Goal: Submit feedback/report problem: Submit feedback/report problem

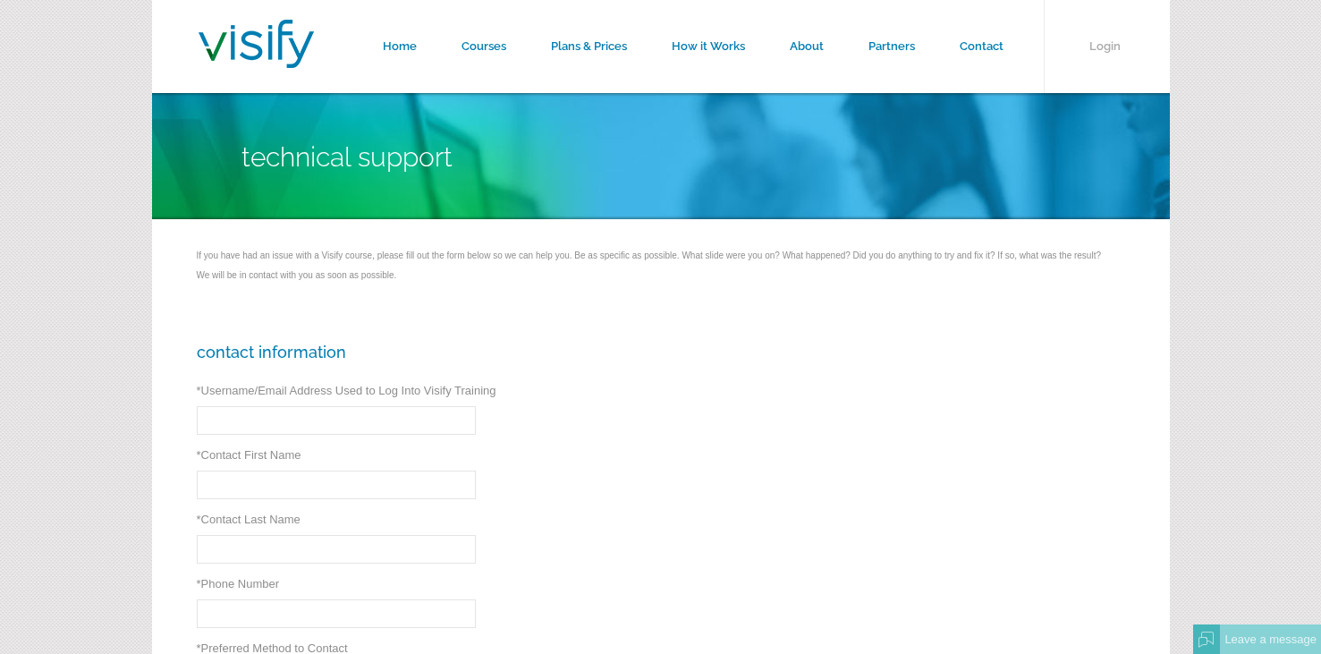
click at [240, 411] on input "* Username/Email Address Used to Log Into Visify Training" at bounding box center [336, 420] width 279 height 29
click at [274, 425] on input "* Username/Email Address Used to Log Into Visify Training" at bounding box center [336, 420] width 279 height 29
type input "bbleecker@nationalairlines.com"
type input "William"
type input "Bleecker"
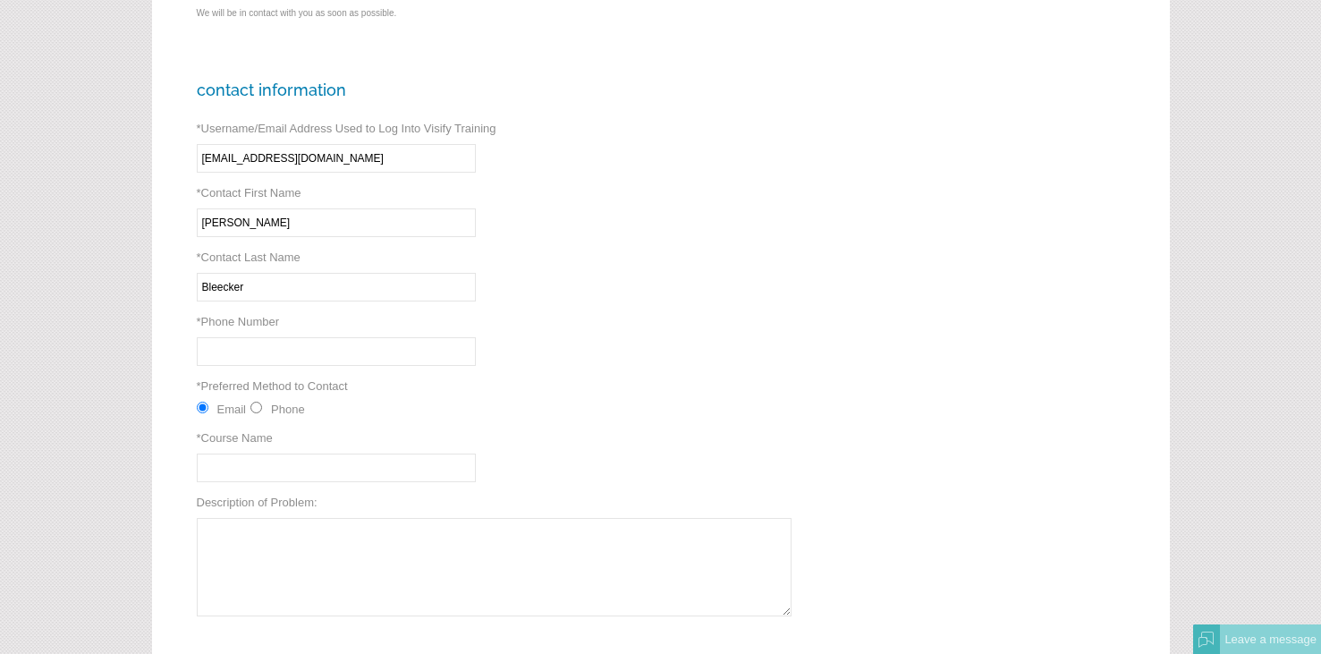
scroll to position [358, 0]
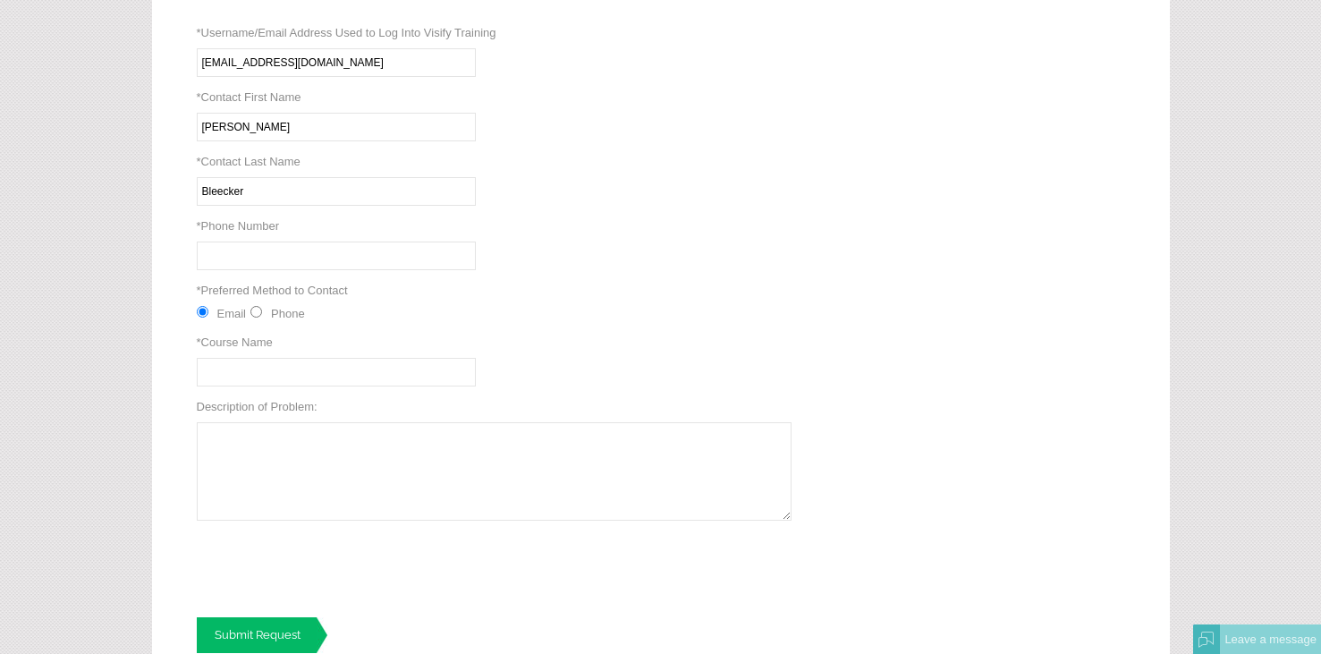
click at [255, 254] on input "* Phone Number" at bounding box center [336, 255] width 279 height 29
type input "7342621420"
click at [306, 368] on input "* Course Name" at bounding box center [336, 372] width 279 height 29
paste input "FAA Employee Drug & Alcohol Awareness course"
type input "FAA Employee Drug & Alcohol Awareness course"
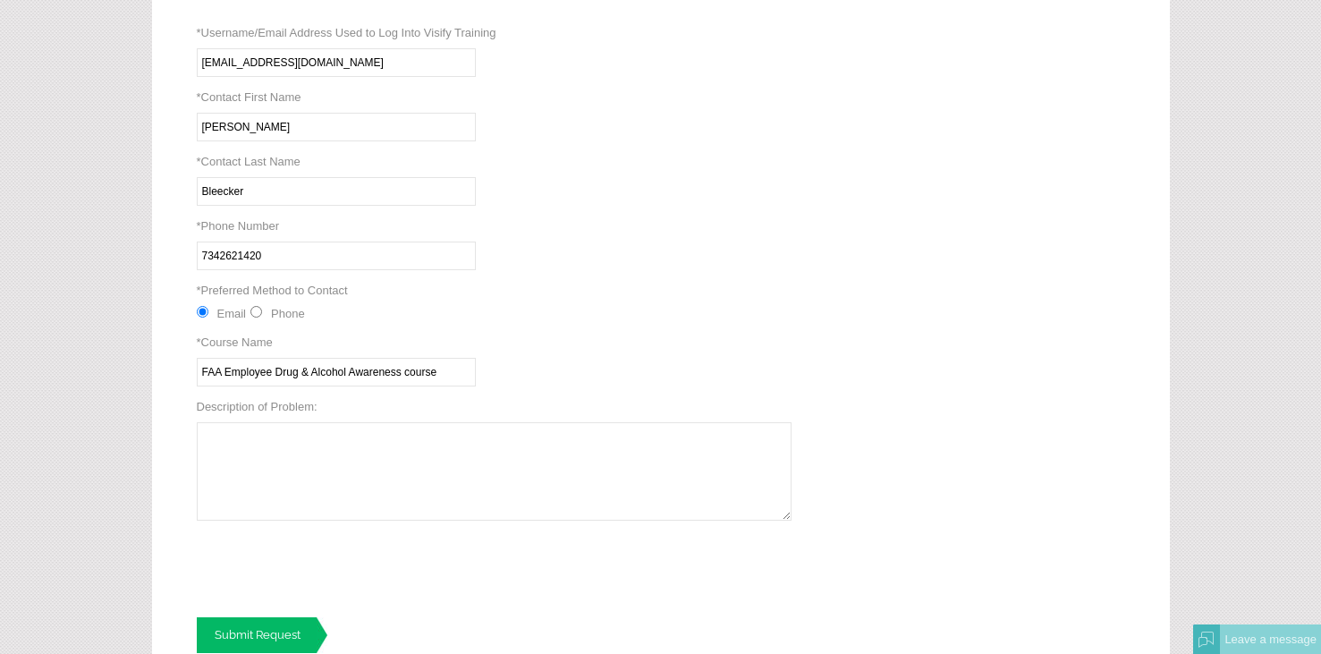
click at [262, 449] on textarea "Description of Problem:" at bounding box center [494, 471] width 595 height 98
type textarea "i"
type textarea "I can't reset a password because I have never been in this program."
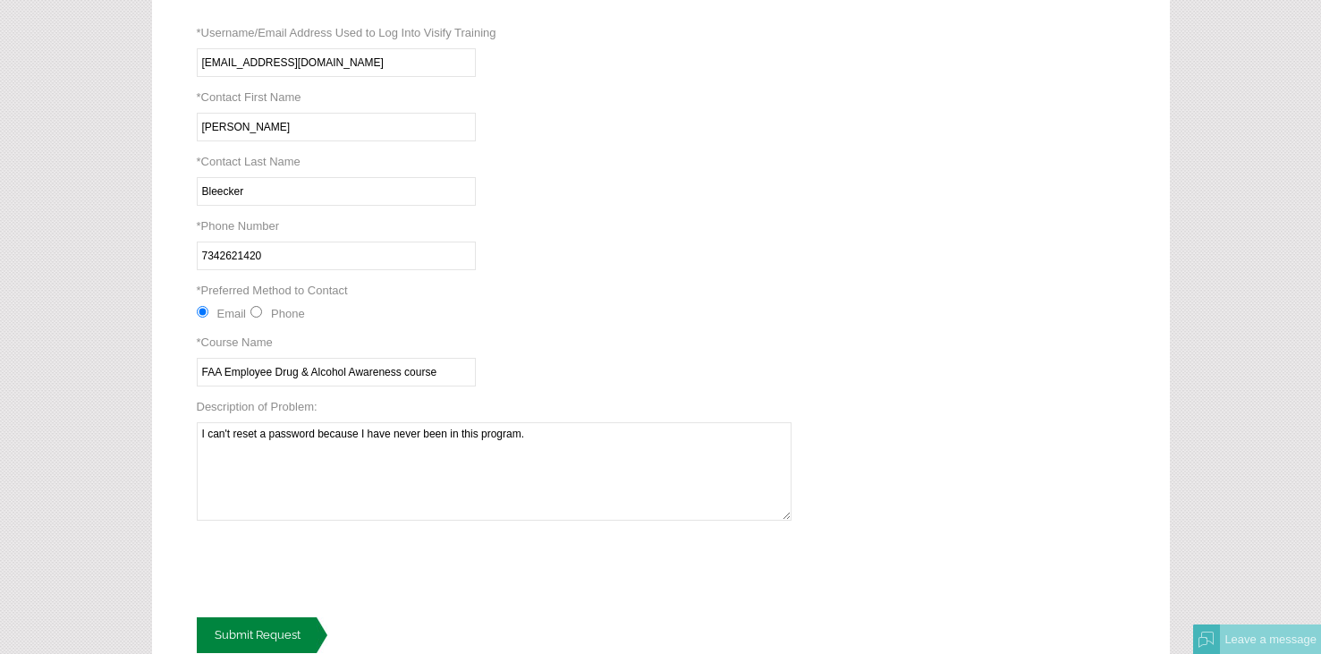
click at [237, 640] on link "Submit Request" at bounding box center [262, 635] width 131 height 36
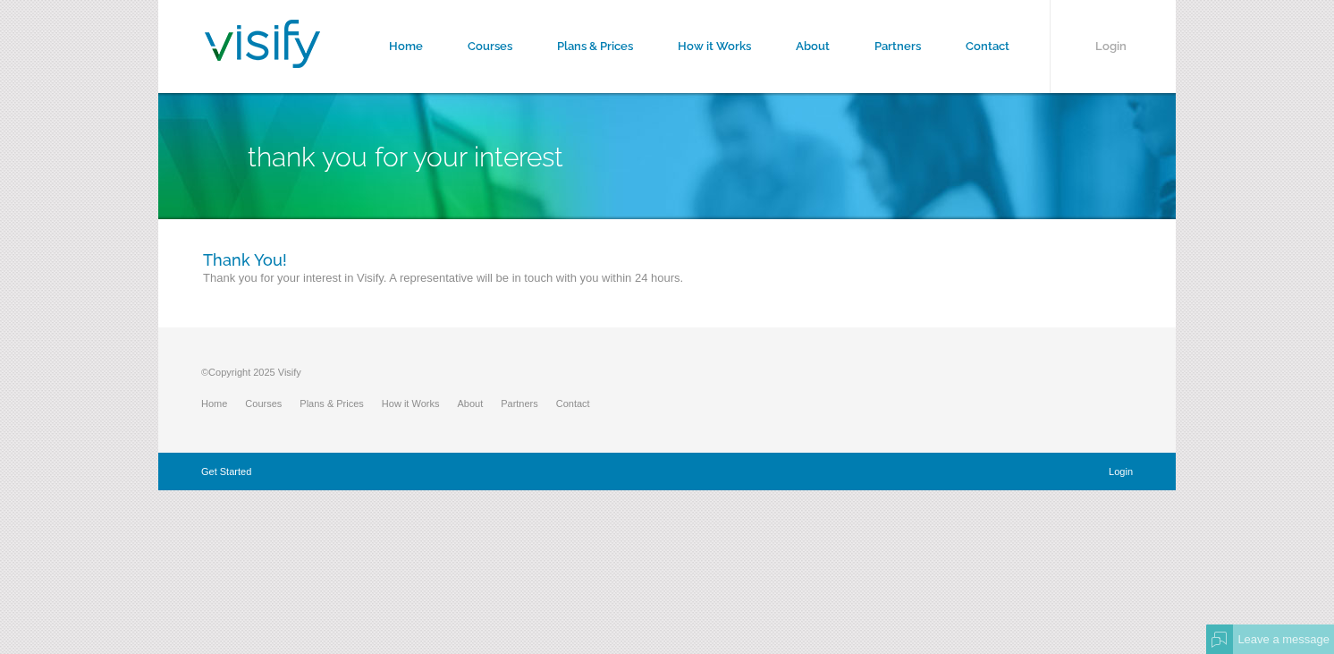
click at [298, 478] on div "Get Started Login" at bounding box center [667, 472] width 1018 height 38
click at [217, 468] on link "Get Started" at bounding box center [227, 471] width 53 height 11
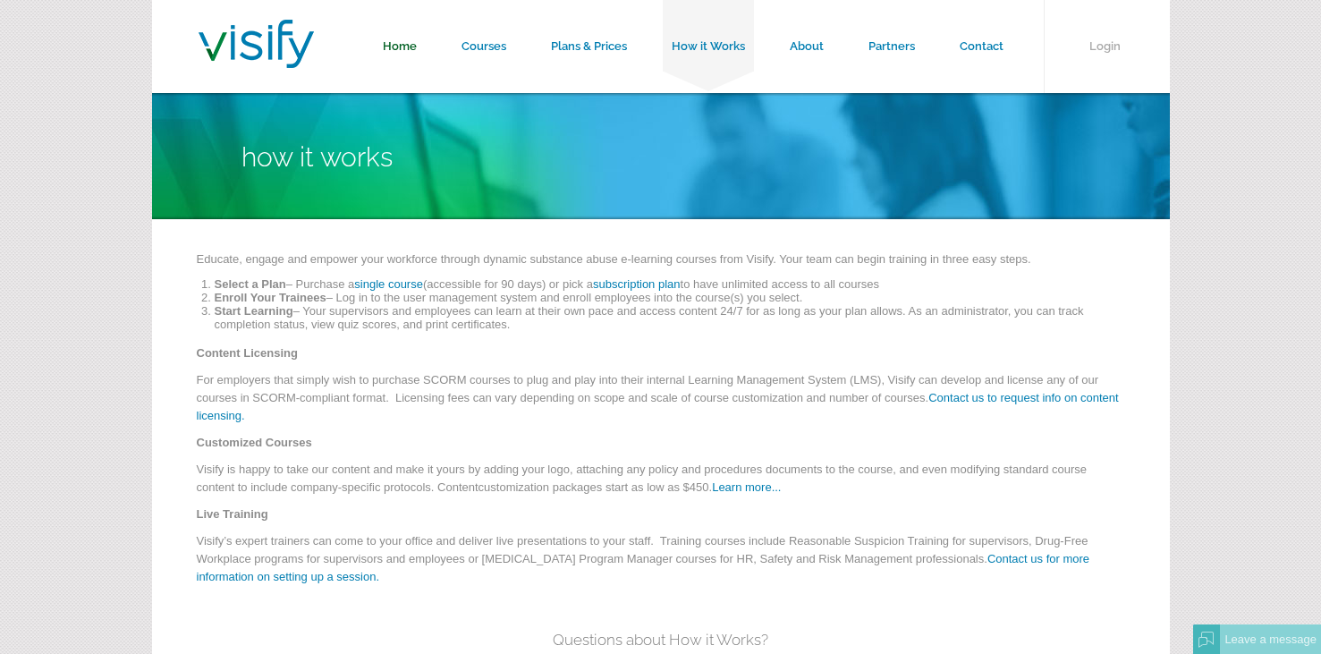
click at [412, 47] on link "Home" at bounding box center [399, 46] width 79 height 93
